Goal: Check status: Check status

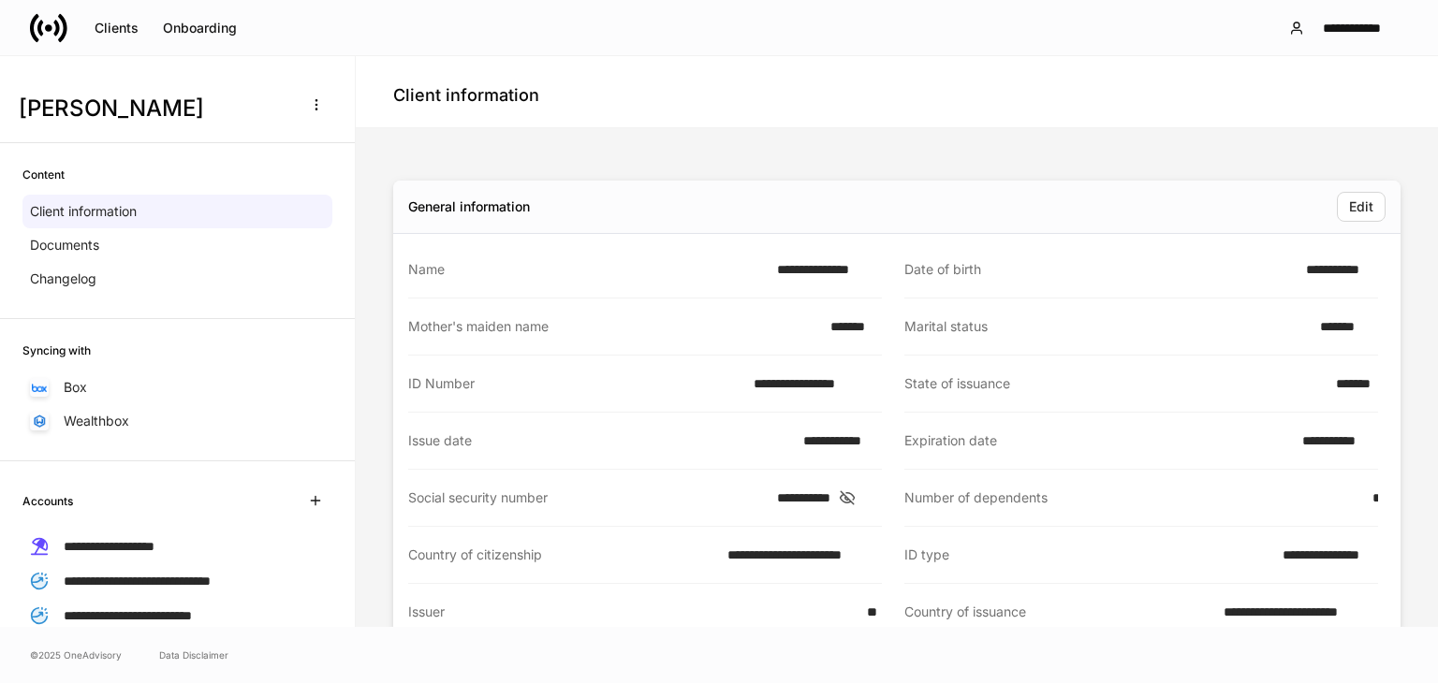
scroll to position [936, 0]
